Goal: Complete application form: Complete application form

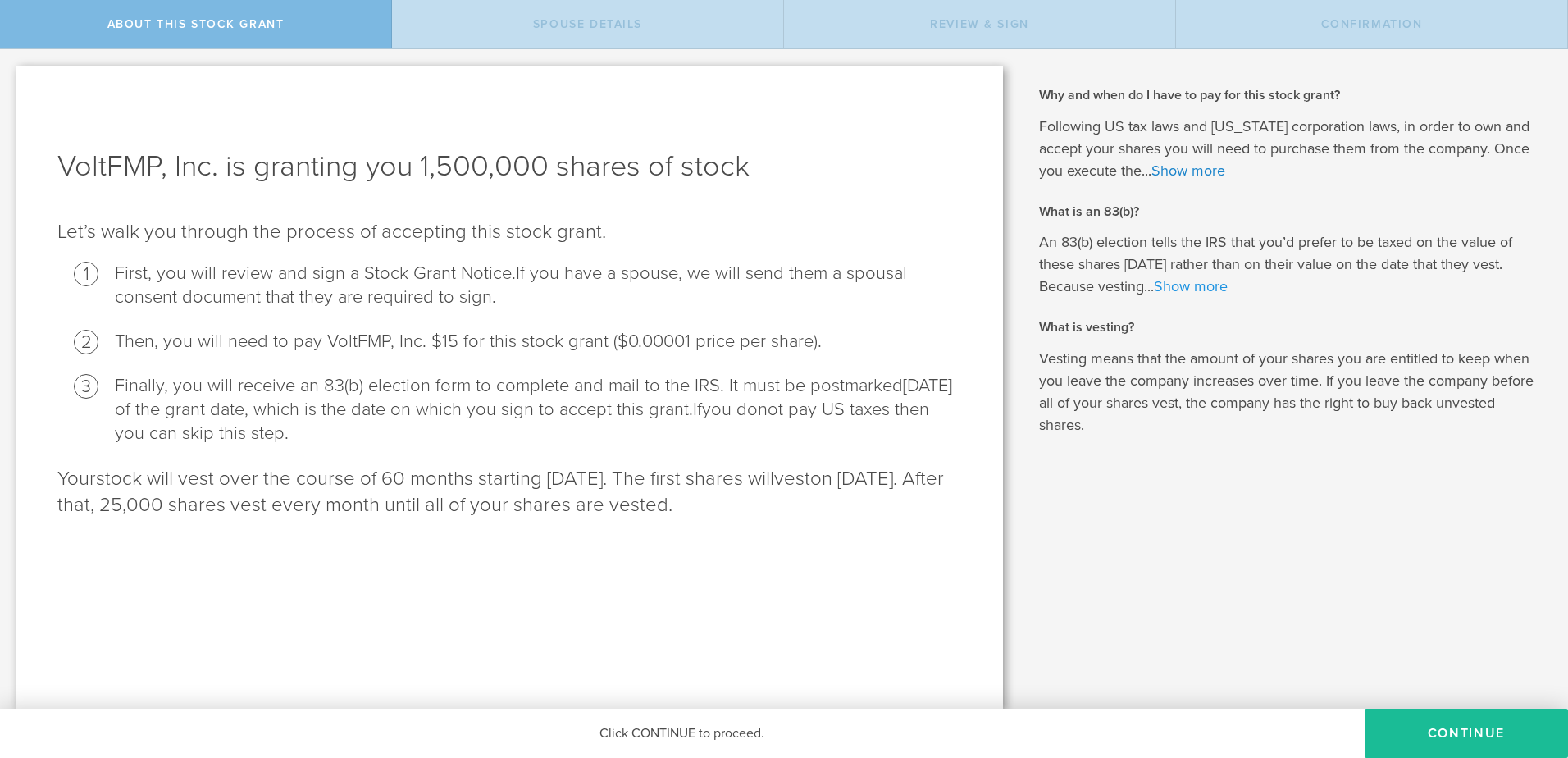
click at [1210, 295] on link "Show more" at bounding box center [1190, 286] width 74 height 18
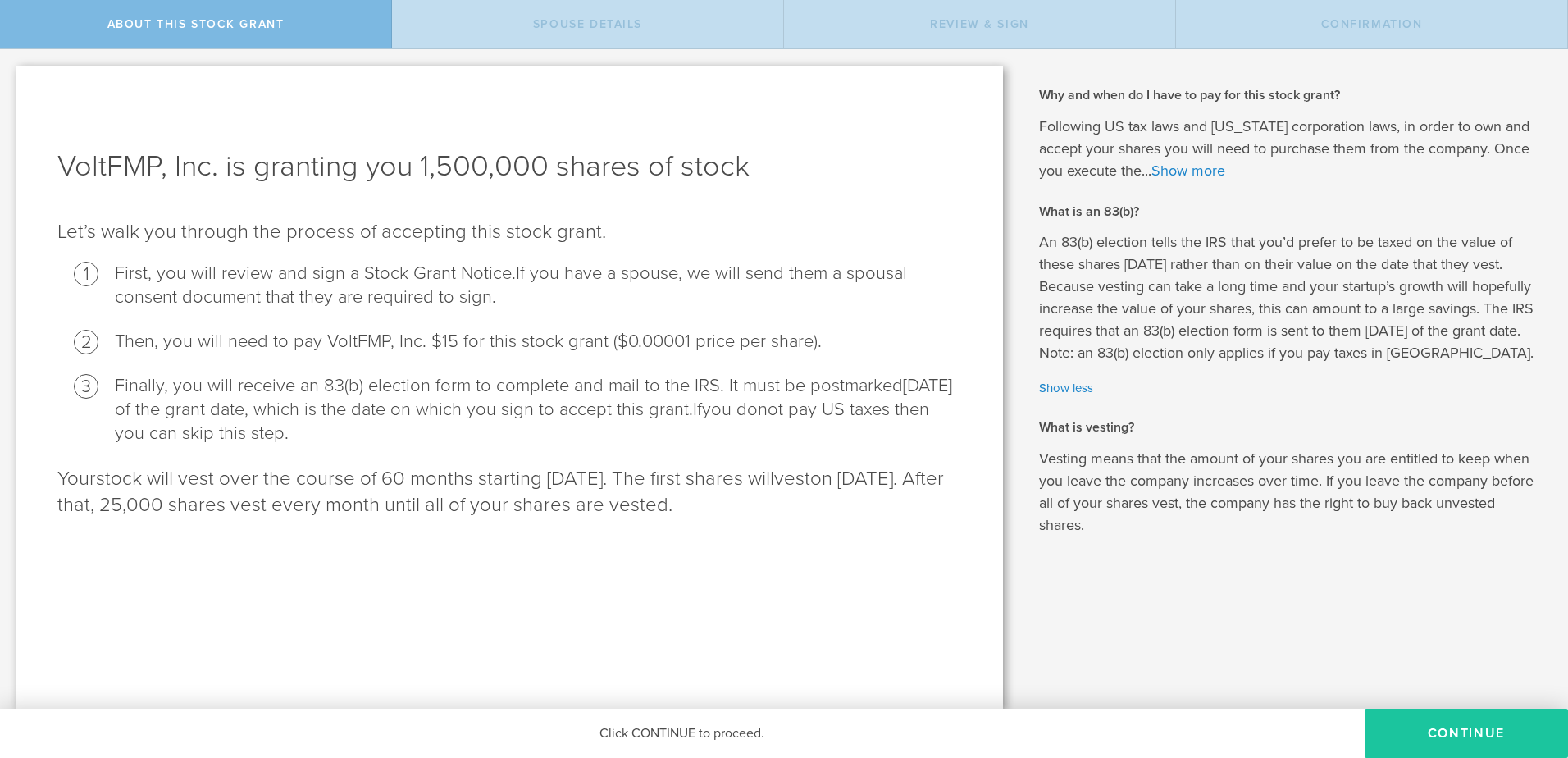
click at [1406, 715] on button "CONTINUE" at bounding box center [1466, 733] width 204 height 49
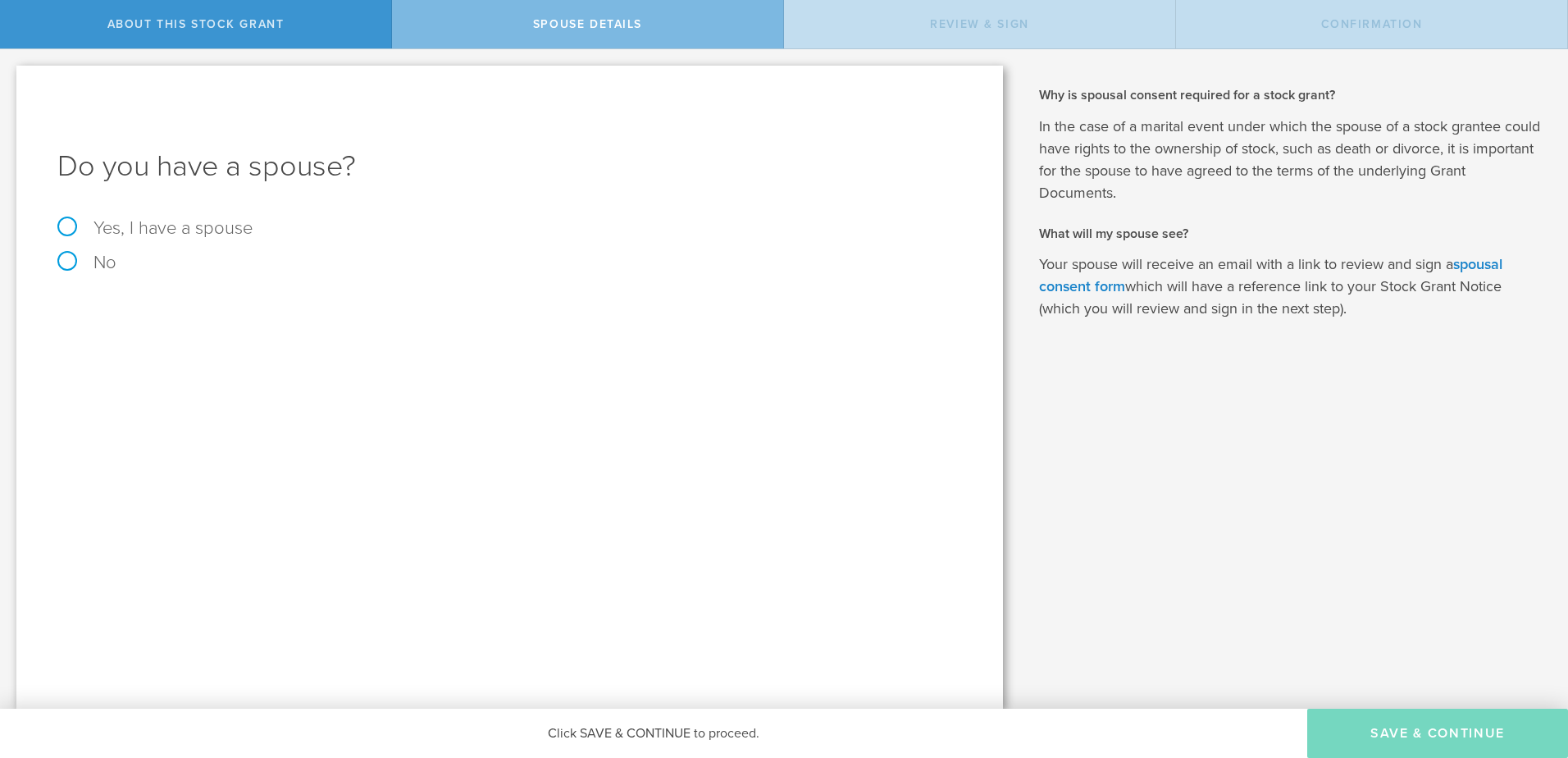
click at [148, 219] on label "Yes, I have a spouse" at bounding box center [509, 228] width 904 height 18
click at [11, 75] on input "Yes, I have a spouse" at bounding box center [5, 62] width 11 height 27
radio input "true"
click at [337, 345] on div "Name The first and last name of your spouse. Clear" at bounding box center [509, 357] width 904 height 34
click at [329, 370] on input "text" at bounding box center [567, 360] width 774 height 25
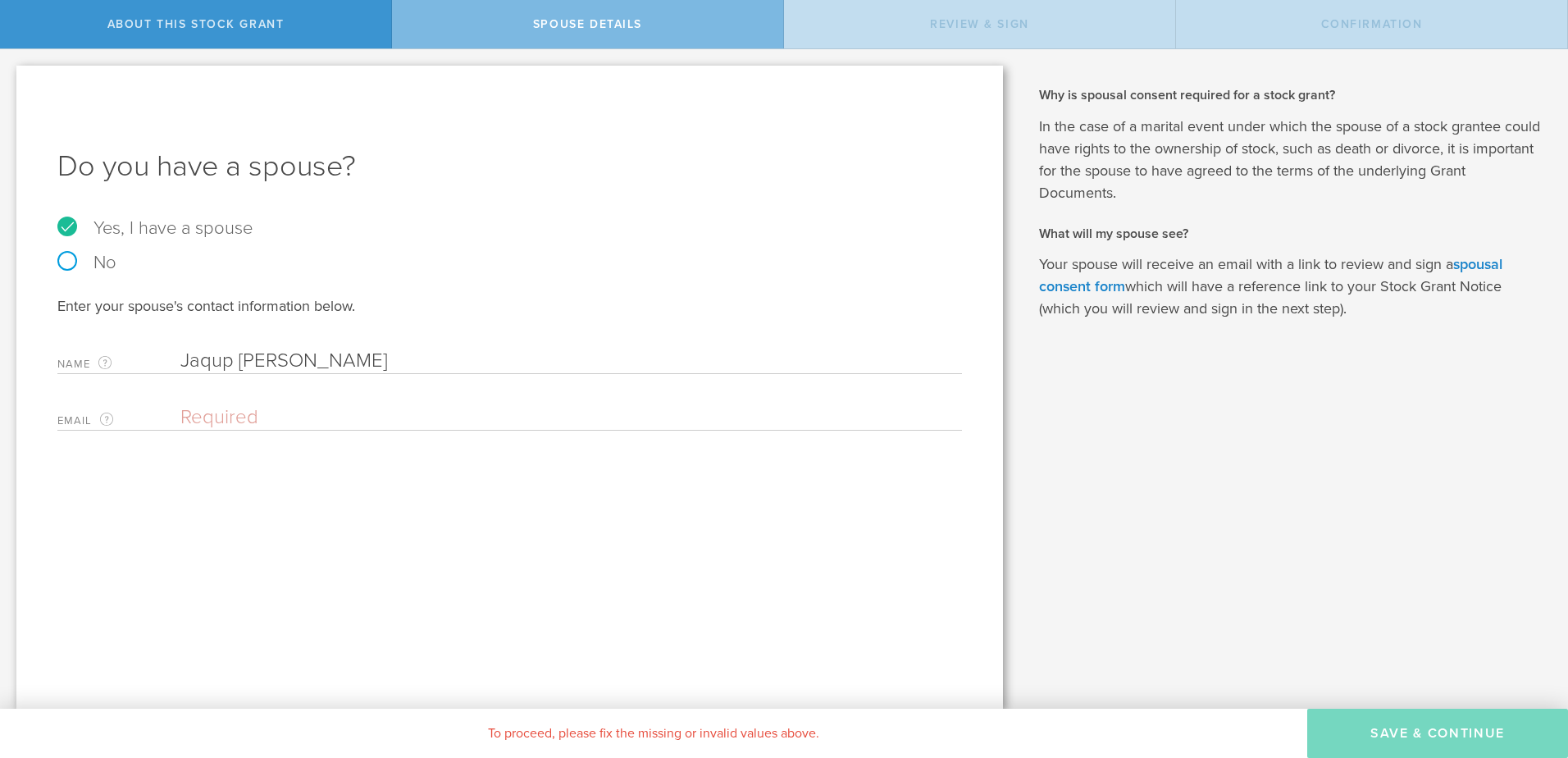
type input "Jaqup [PERSON_NAME]"
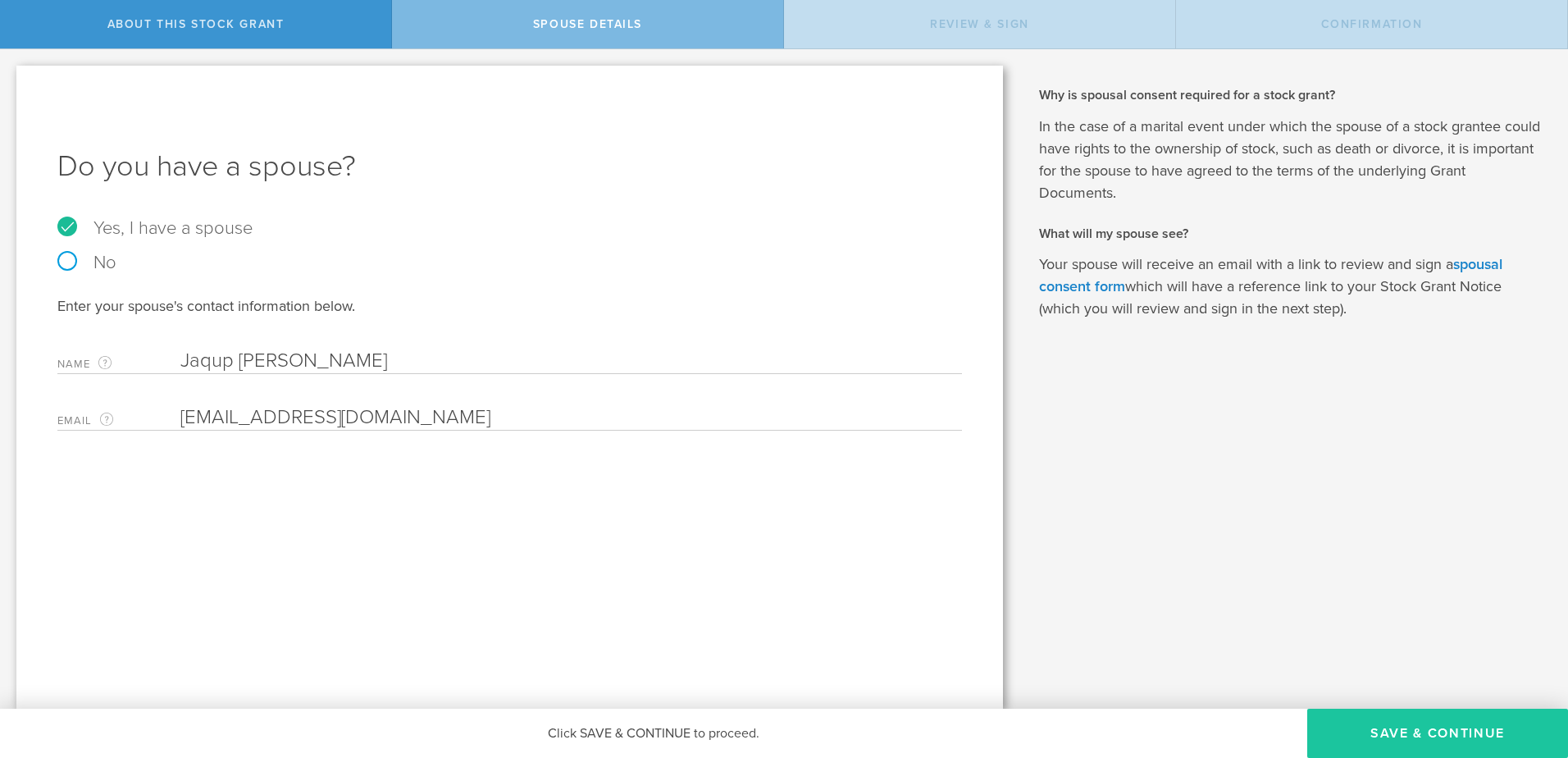
type input "[EMAIL_ADDRESS][DOMAIN_NAME]"
click at [1307, 711] on button "Save & Continue" at bounding box center [1437, 733] width 261 height 49
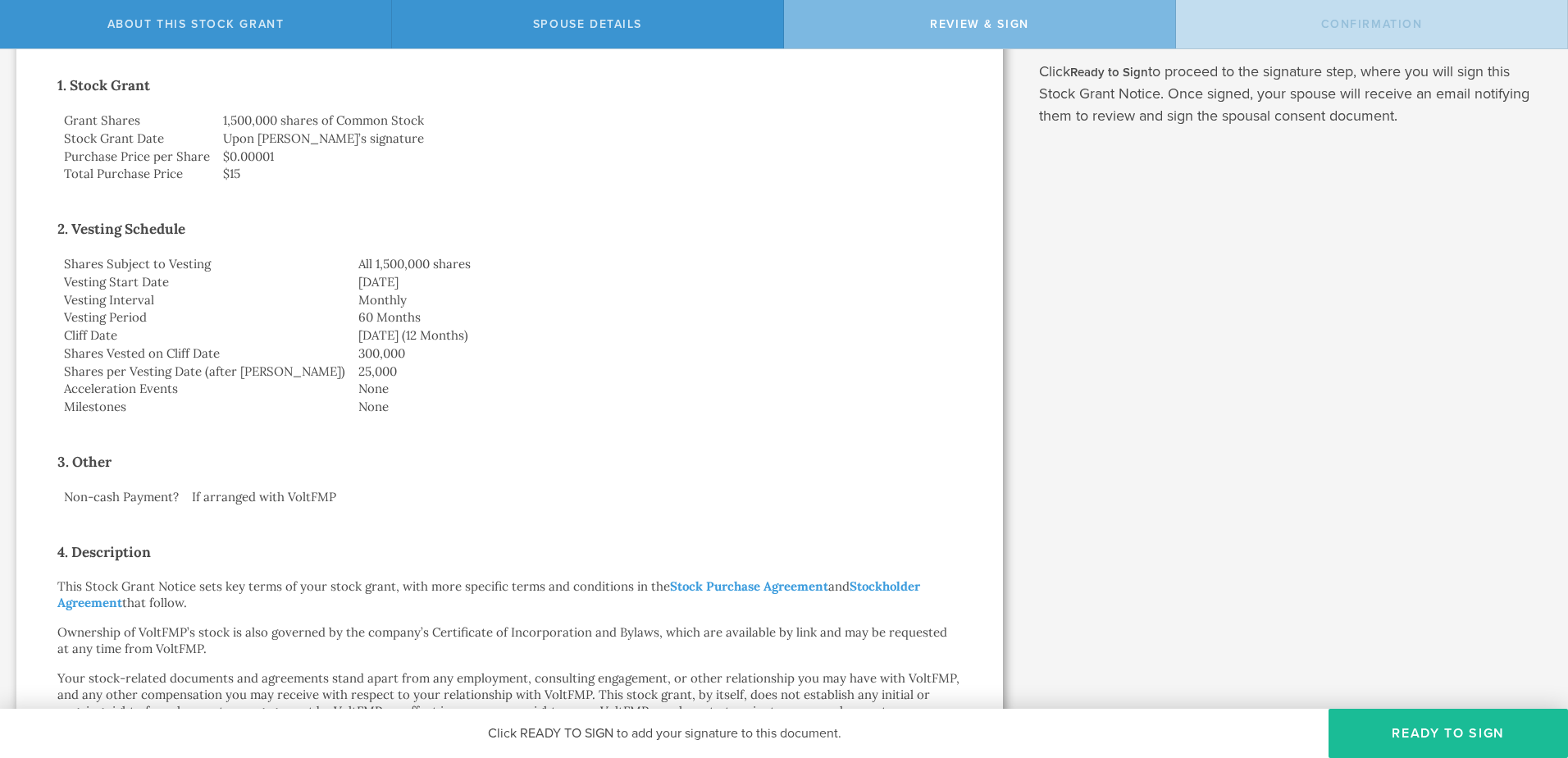
scroll to position [319, 0]
click at [1480, 722] on button "Ready to Sign" at bounding box center [1448, 733] width 239 height 49
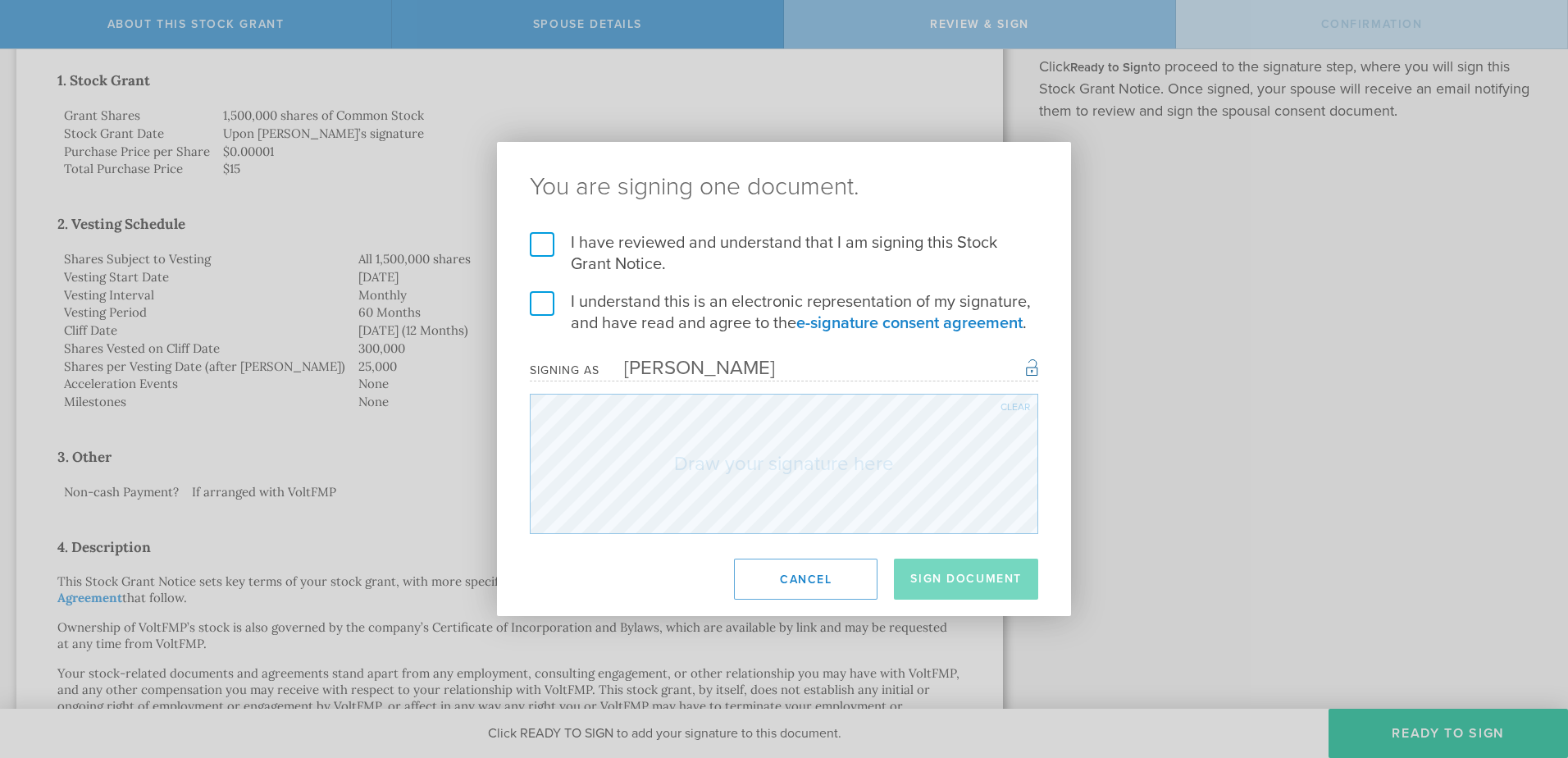
click at [536, 233] on label "I have reviewed and understand that I am signing this Stock Grant Notice." at bounding box center [784, 253] width 508 height 43
click at [0, 0] on input "I have reviewed and understand that I am signing this Stock Grant Notice." at bounding box center [0, 0] width 0 height 0
click at [542, 290] on form "I have reviewed and understand that I am signing this Stock Grant Notice. I und…" at bounding box center [784, 383] width 508 height 302
click at [542, 299] on label "I understand this is an electronic representation of my signature, and have rea…" at bounding box center [784, 312] width 508 height 43
click at [0, 0] on input "I understand this is an electronic representation of my signature, and have rea…" at bounding box center [0, 0] width 0 height 0
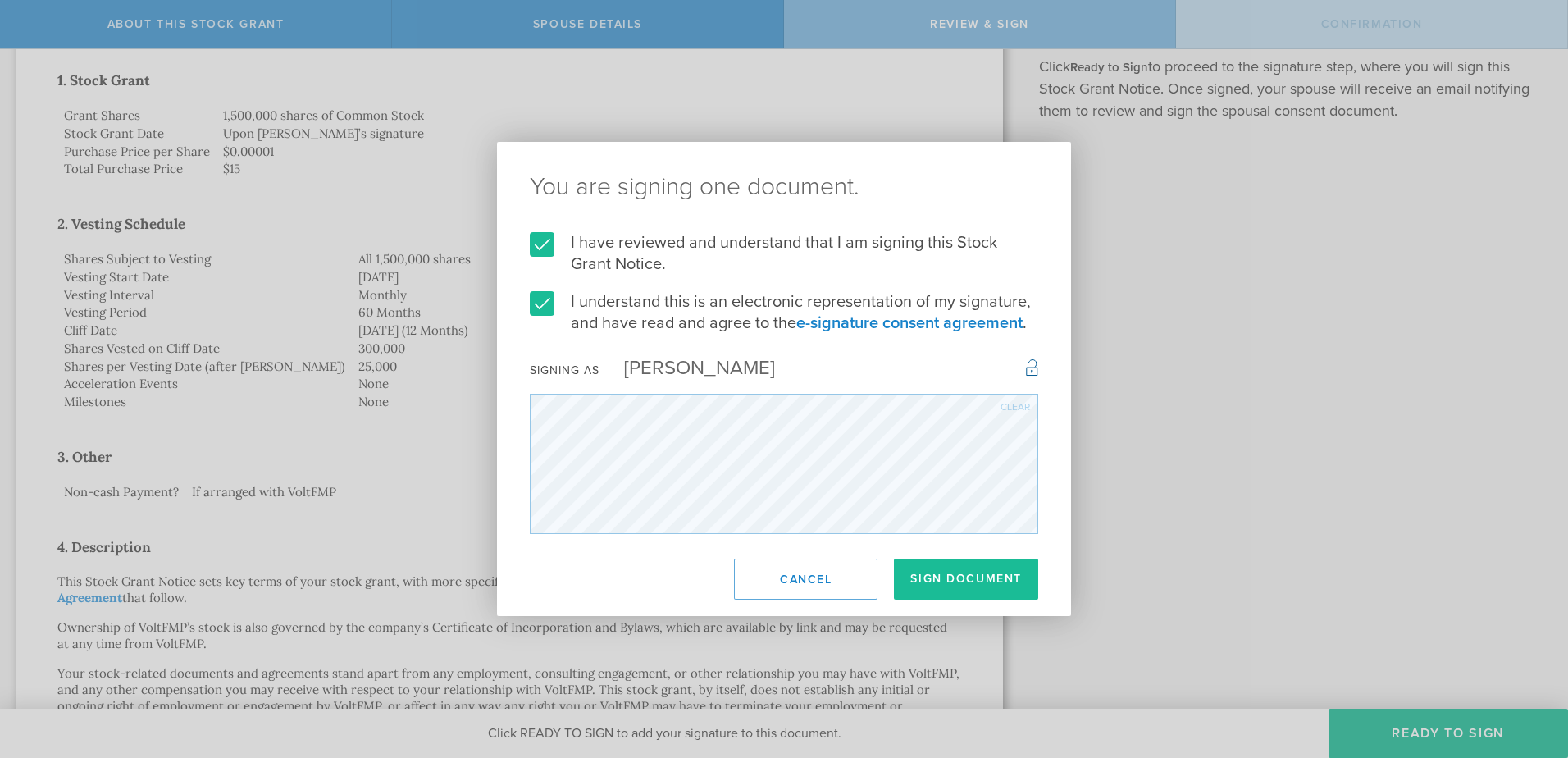
click at [1020, 402] on div "Clear" at bounding box center [1015, 407] width 30 height 10
click at [1026, 404] on div "Clear" at bounding box center [1015, 407] width 30 height 10
click at [946, 559] on button "Sign Document" at bounding box center [966, 578] width 144 height 41
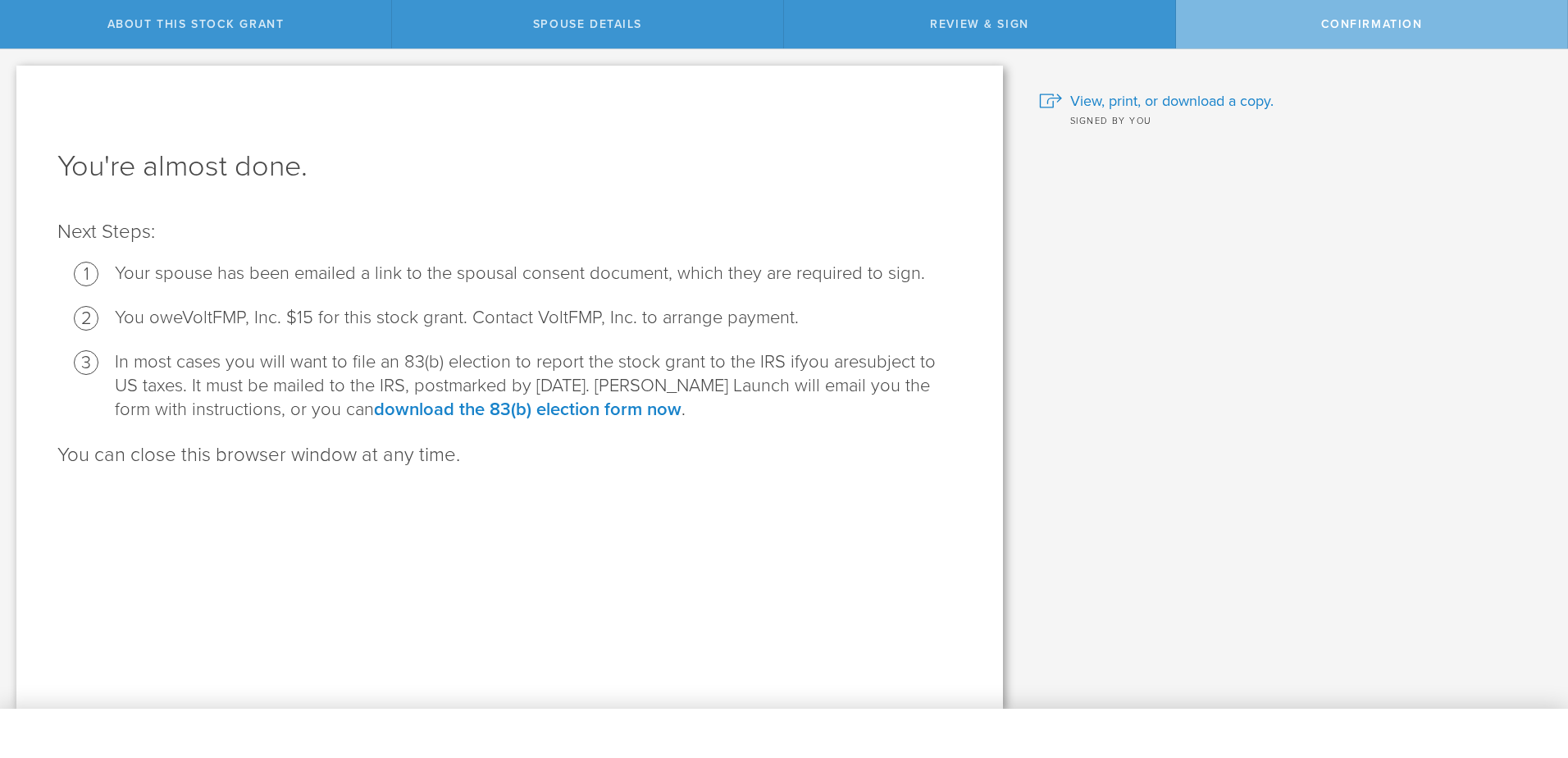
scroll to position [0, 0]
click at [626, 410] on link "download the 83(b) election form now" at bounding box center [527, 410] width 308 height 22
